Goal: Register for event/course: Sign up to attend an event or enroll in a course

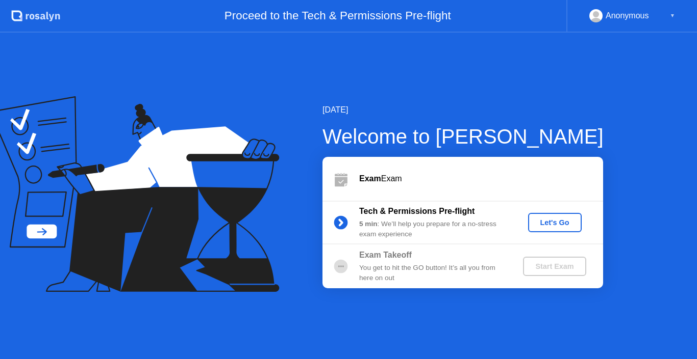
click at [569, 226] on div "Let's Go" at bounding box center [554, 223] width 45 height 8
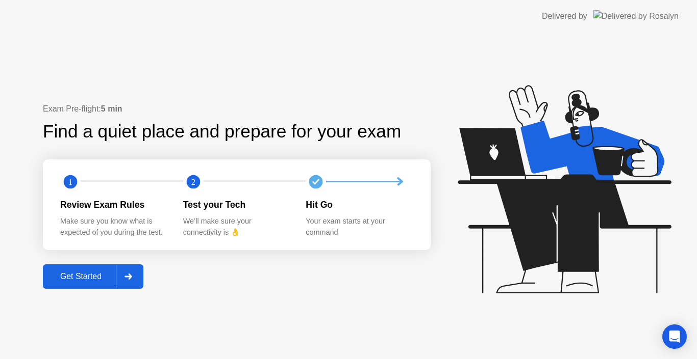
click at [89, 271] on button "Get Started" at bounding box center [93, 277] width 100 height 24
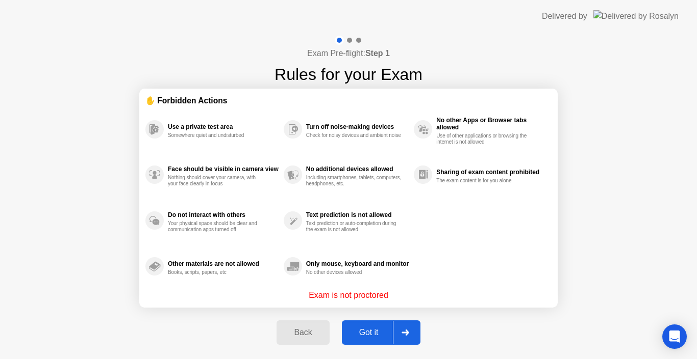
click at [377, 331] on div "Got it" at bounding box center [369, 332] width 48 height 9
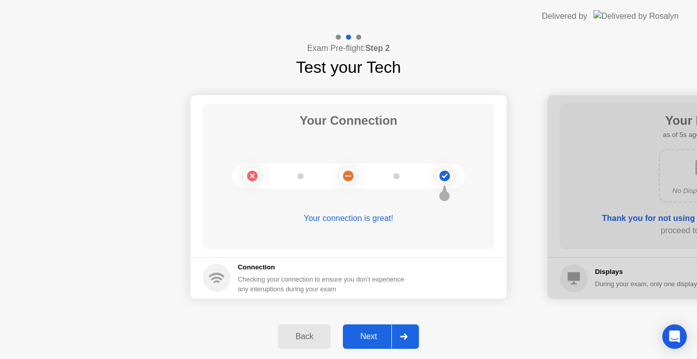
click at [377, 330] on button "Next" at bounding box center [381, 337] width 76 height 24
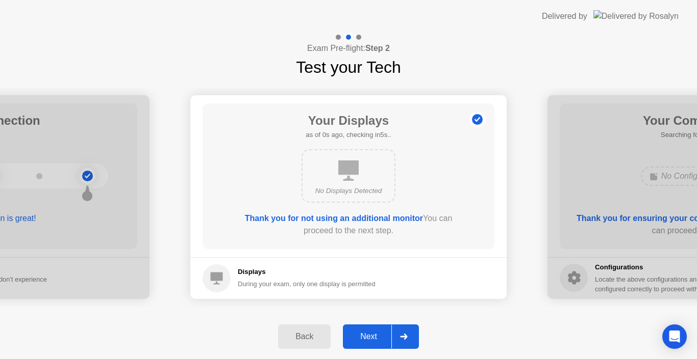
click at [377, 330] on button "Next" at bounding box center [381, 337] width 76 height 24
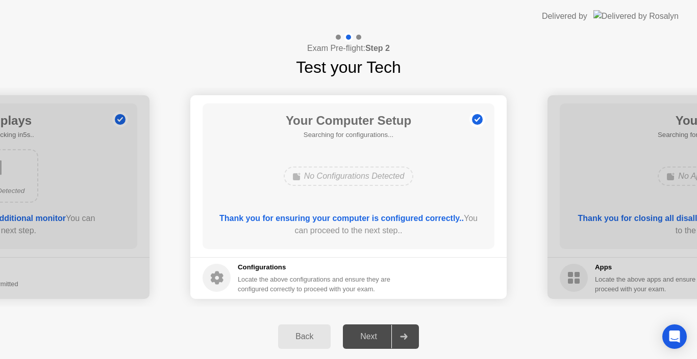
click at [470, 220] on div "Thank you for ensuring your computer is configured correctly.. You can proceed …" at bounding box center [348, 225] width 263 height 24
click at [317, 339] on div "Back" at bounding box center [304, 336] width 46 height 9
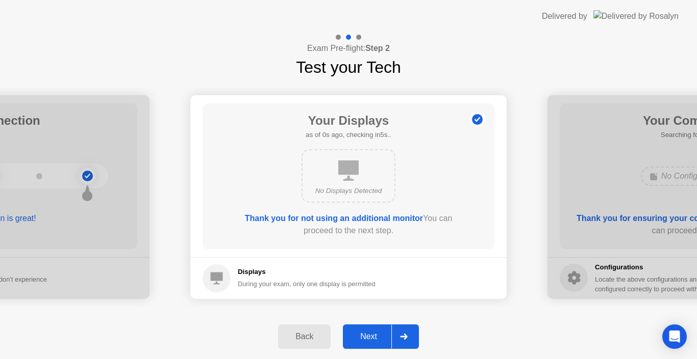
click at [378, 338] on div "Next" at bounding box center [368, 336] width 45 height 9
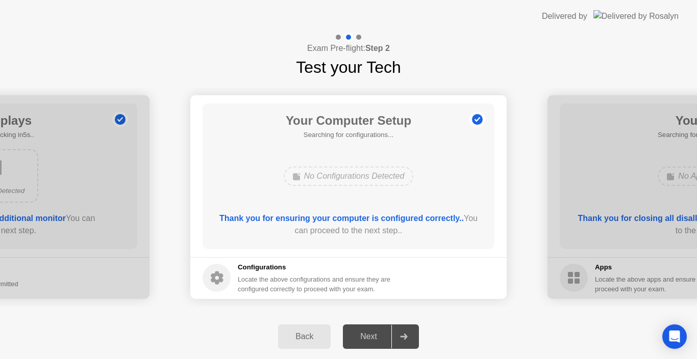
click at [400, 249] on div "Your Computer Setup Searching for configurations... No Configurations Detected …" at bounding box center [348, 177] width 292 height 146
click at [396, 179] on div "No Configurations Detected" at bounding box center [349, 176] width 130 height 19
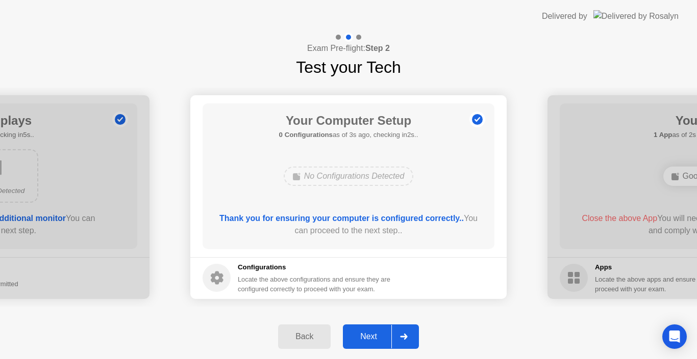
click at [380, 336] on div "Next" at bounding box center [368, 336] width 45 height 9
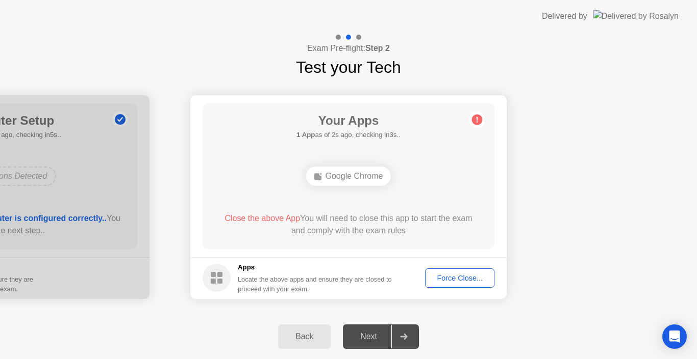
click at [458, 277] on div "Force Close..." at bounding box center [459, 278] width 62 height 8
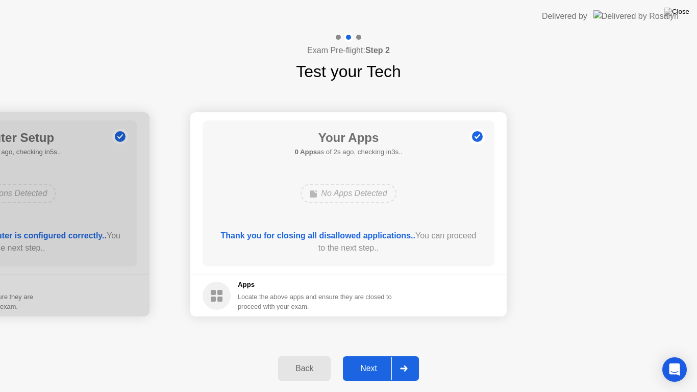
click at [385, 359] on div "Next" at bounding box center [368, 368] width 45 height 9
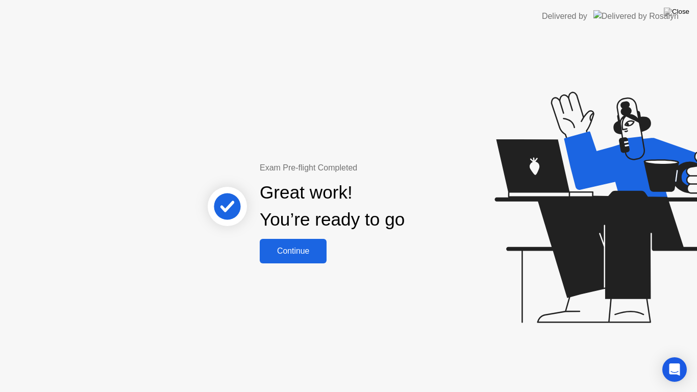
click at [310, 261] on button "Continue" at bounding box center [293, 251] width 67 height 24
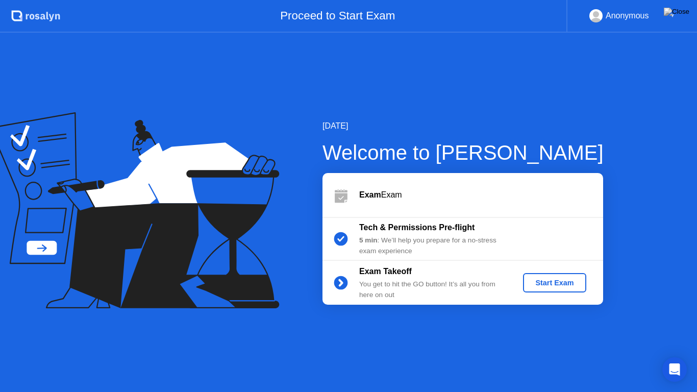
click at [545, 280] on div "Start Exam" at bounding box center [554, 282] width 55 height 8
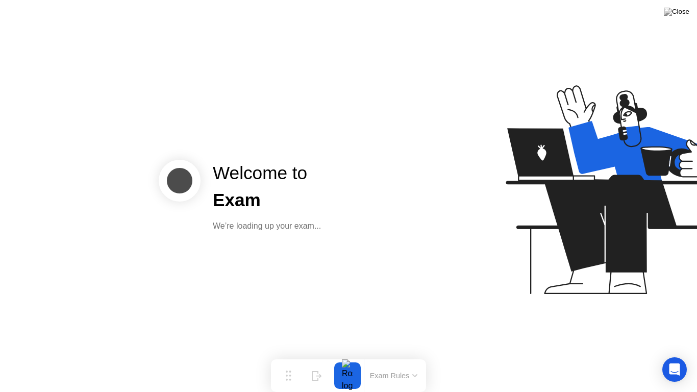
click at [386, 359] on button "Exam Rules" at bounding box center [394, 375] width 54 height 9
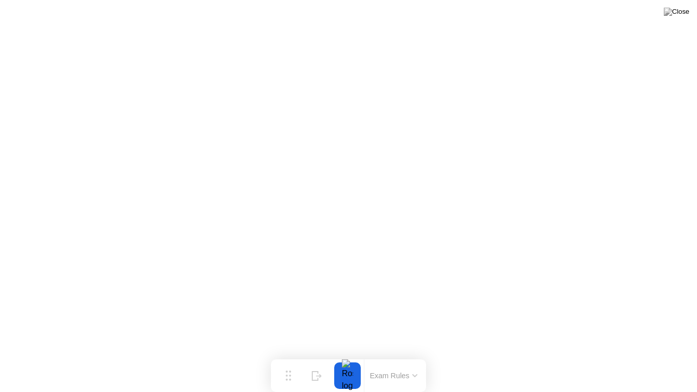
click at [676, 18] on button at bounding box center [676, 11] width 31 height 13
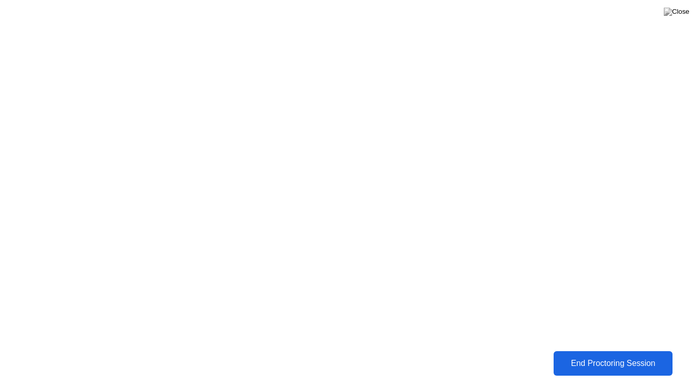
click at [622, 352] on button "End Proctoring Session" at bounding box center [612, 363] width 119 height 24
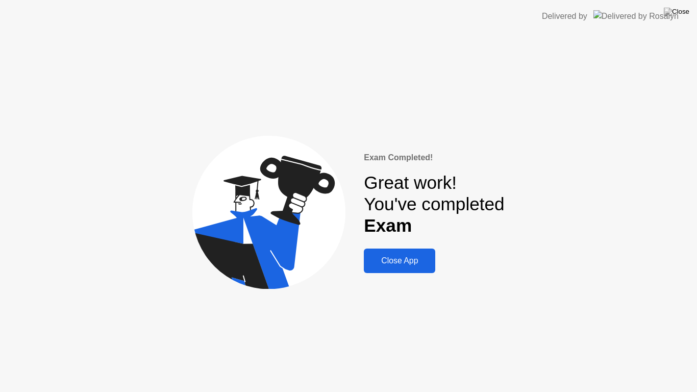
click at [403, 257] on div "Close App" at bounding box center [399, 260] width 65 height 9
